Goal: Contribute content: Add original content to the website for others to see

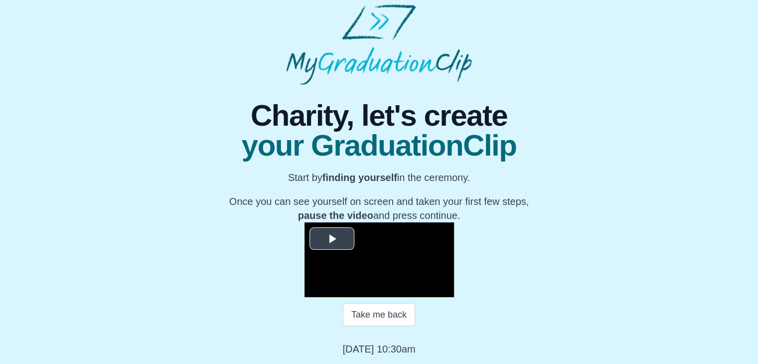
scroll to position [143, 0]
click at [332, 238] on span "Video Player" at bounding box center [332, 238] width 0 height 0
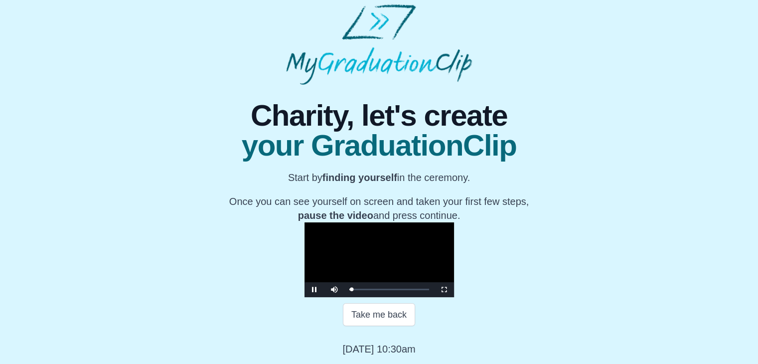
click at [312, 222] on video "Video Player" at bounding box center [378, 259] width 149 height 75
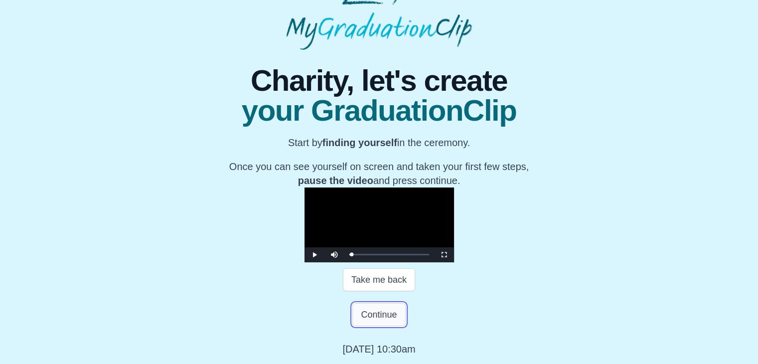
click at [382, 326] on button "Continue" at bounding box center [378, 314] width 53 height 23
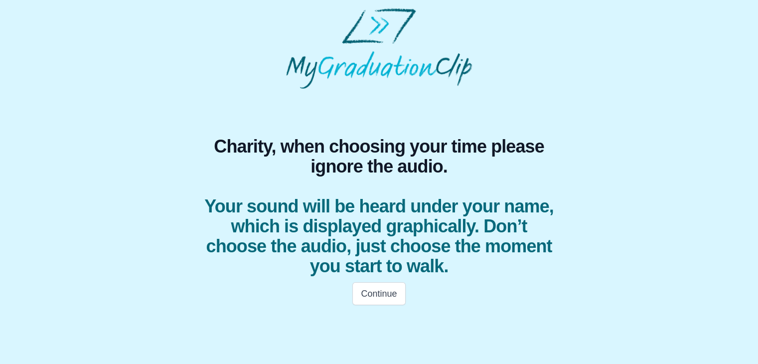
scroll to position [0, 0]
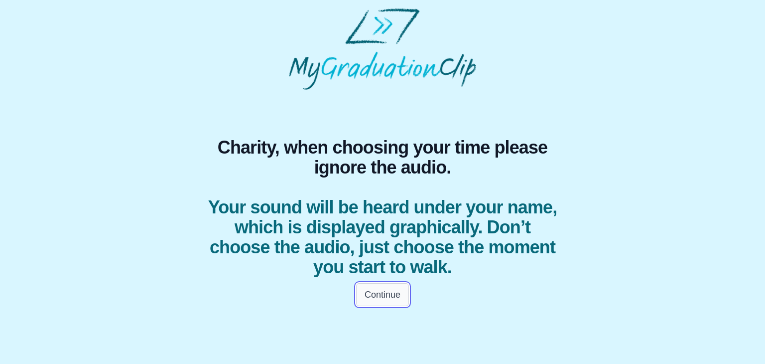
click at [371, 298] on button "Continue" at bounding box center [382, 294] width 53 height 23
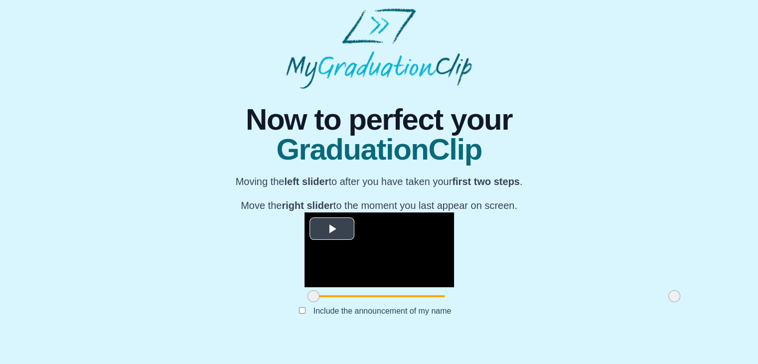
scroll to position [119, 0]
drag, startPoint x: 201, startPoint y: 317, endPoint x: 302, endPoint y: 312, distance: 101.3
click at [409, 302] on span at bounding box center [415, 296] width 12 height 12
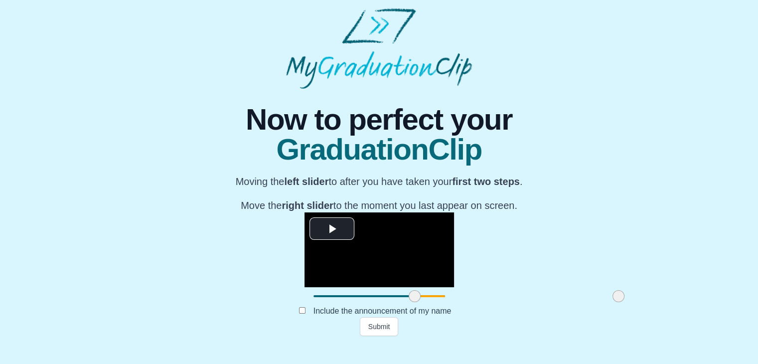
drag, startPoint x: 560, startPoint y: 314, endPoint x: 506, endPoint y: 311, distance: 54.4
click at [612, 302] on span at bounding box center [618, 296] width 12 height 12
drag, startPoint x: 504, startPoint y: 311, endPoint x: 498, endPoint y: 313, distance: 6.2
click at [608, 302] on span at bounding box center [614, 296] width 12 height 12
click at [389, 336] on button "Submit" at bounding box center [379, 326] width 39 height 19
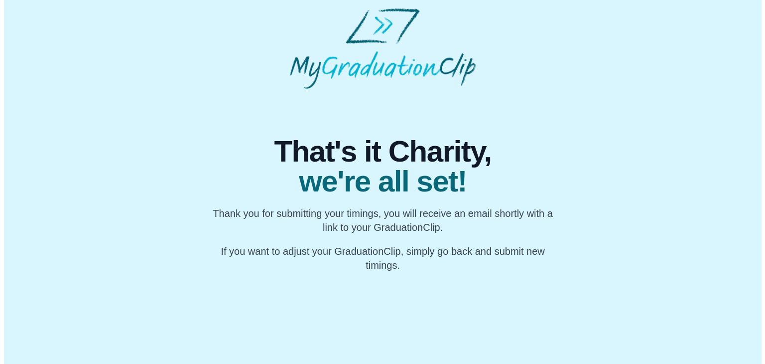
scroll to position [0, 0]
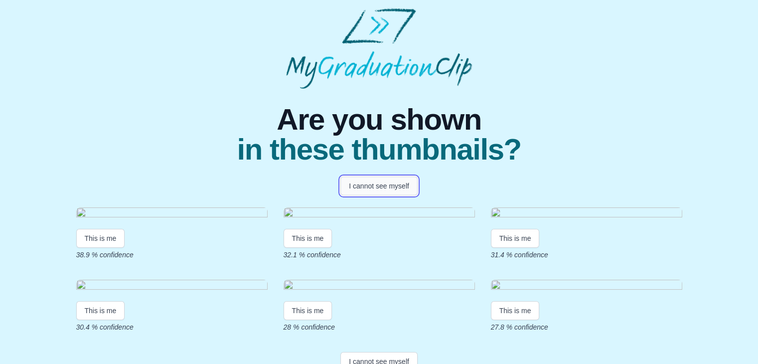
click at [371, 184] on button "I cannot see myself" at bounding box center [378, 185] width 77 height 19
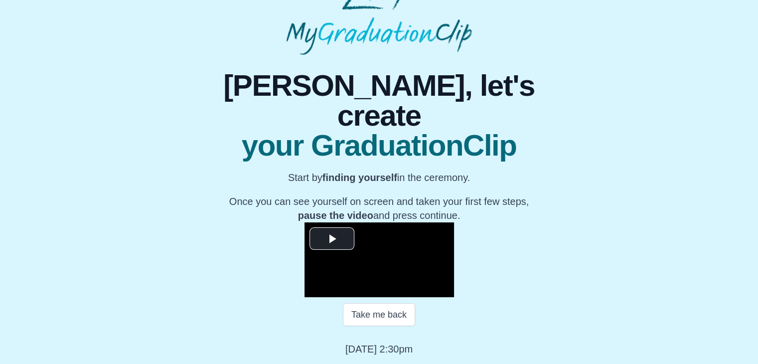
scroll to position [172, 0]
click at [332, 238] on span "Video Player" at bounding box center [332, 238] width 0 height 0
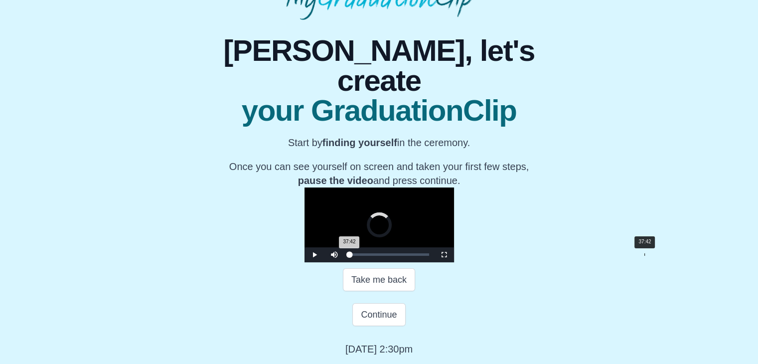
click at [644, 256] on div "37:42" at bounding box center [644, 254] width 0 height 2
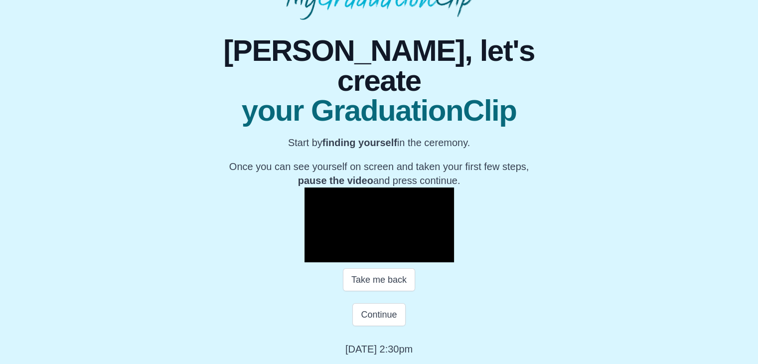
scroll to position [133, 0]
click at [454, 248] on video "Video Player" at bounding box center [378, 224] width 149 height 75
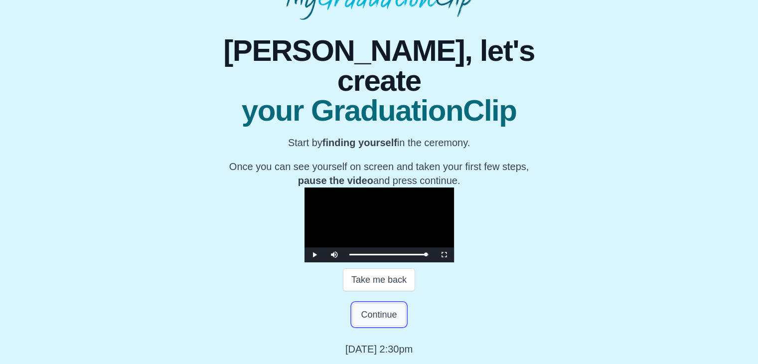
click at [390, 320] on button "Continue" at bounding box center [378, 314] width 53 height 23
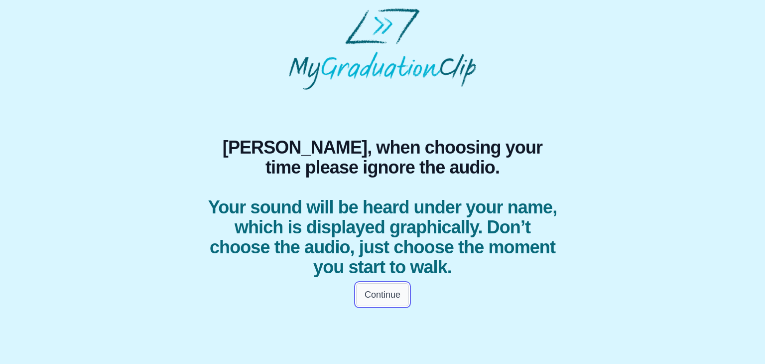
click at [390, 303] on button "Continue" at bounding box center [382, 294] width 53 height 23
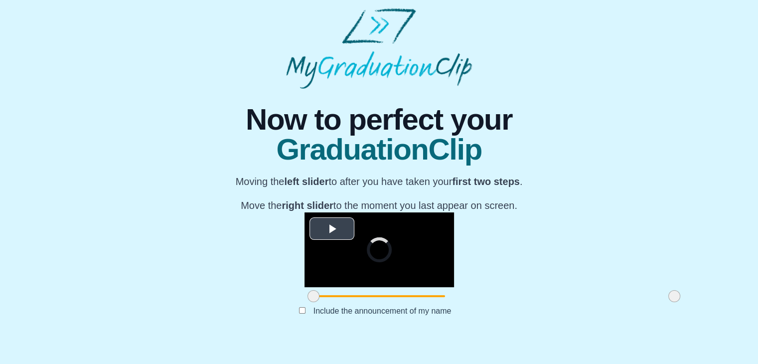
scroll to position [119, 0]
drag, startPoint x: 199, startPoint y: 314, endPoint x: 304, endPoint y: 317, distance: 104.7
click at [412, 302] on span at bounding box center [418, 296] width 12 height 12
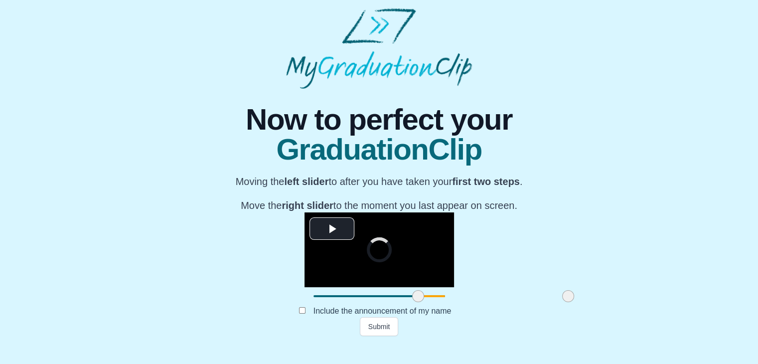
drag, startPoint x: 561, startPoint y: 315, endPoint x: 456, endPoint y: 318, distance: 105.2
click at [562, 302] on span at bounding box center [568, 296] width 12 height 12
click at [385, 336] on button "Submit" at bounding box center [379, 326] width 39 height 19
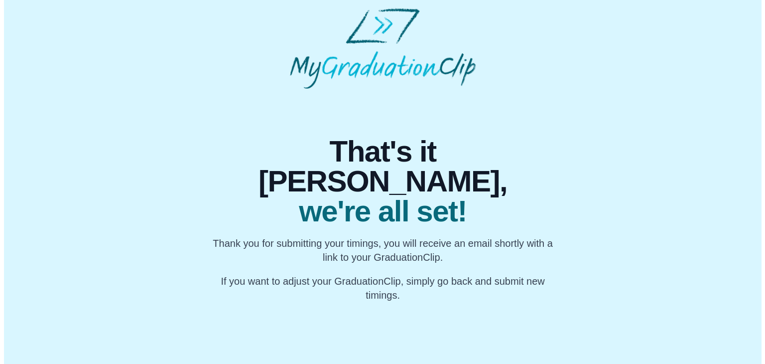
scroll to position [0, 0]
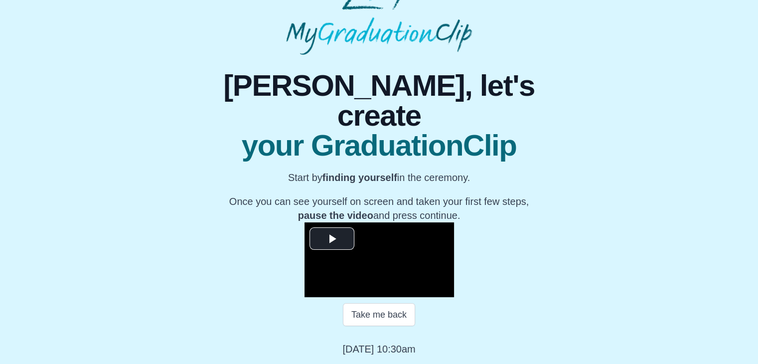
scroll to position [137, 0]
click at [332, 238] on span "Video Player" at bounding box center [332, 238] width 0 height 0
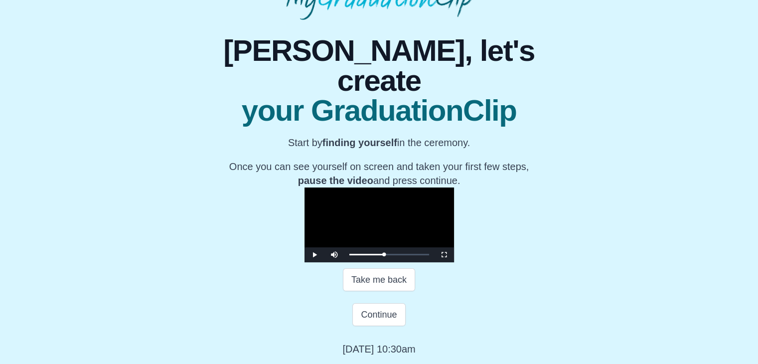
click at [331, 192] on video "Video Player" at bounding box center [378, 224] width 149 height 75
click at [377, 323] on button "Continue" at bounding box center [378, 314] width 53 height 23
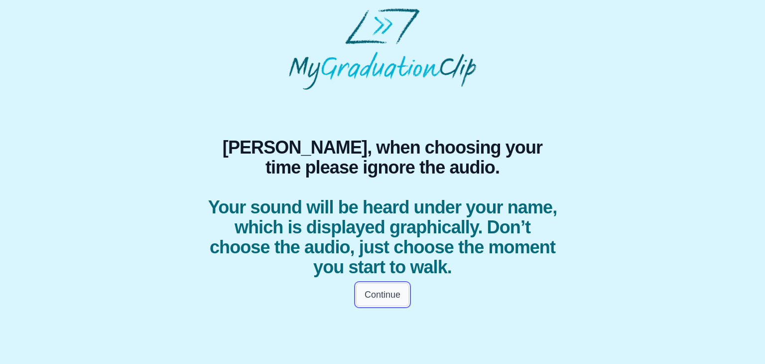
click at [381, 303] on button "Continue" at bounding box center [382, 294] width 53 height 23
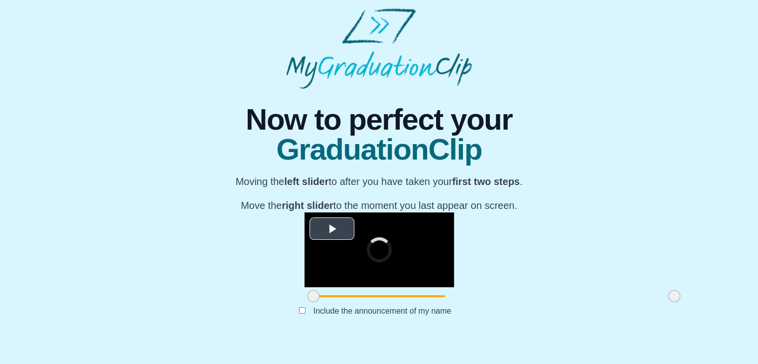
scroll to position [119, 0]
drag, startPoint x: 199, startPoint y: 316, endPoint x: 293, endPoint y: 307, distance: 94.6
click at [399, 305] on div at bounding box center [408, 296] width 18 height 18
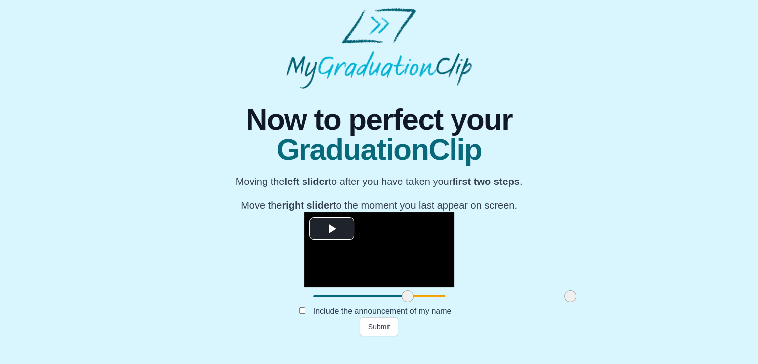
drag, startPoint x: 558, startPoint y: 318, endPoint x: 453, endPoint y: 326, distance: 104.5
click at [453, 326] on div "**********" at bounding box center [378, 212] width 379 height 247
click at [378, 336] on button "Submit" at bounding box center [379, 326] width 39 height 19
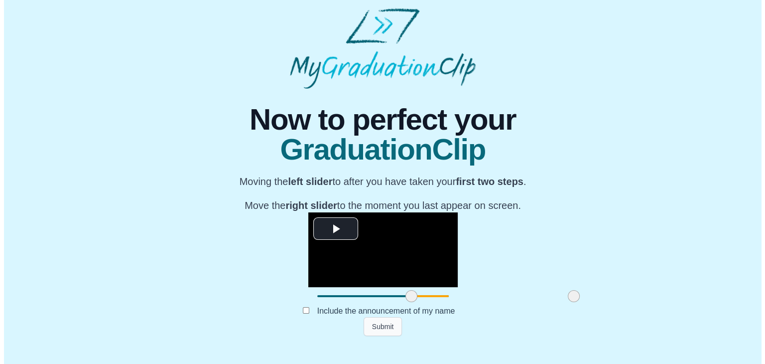
scroll to position [0, 0]
